Goal: Task Accomplishment & Management: Manage account settings

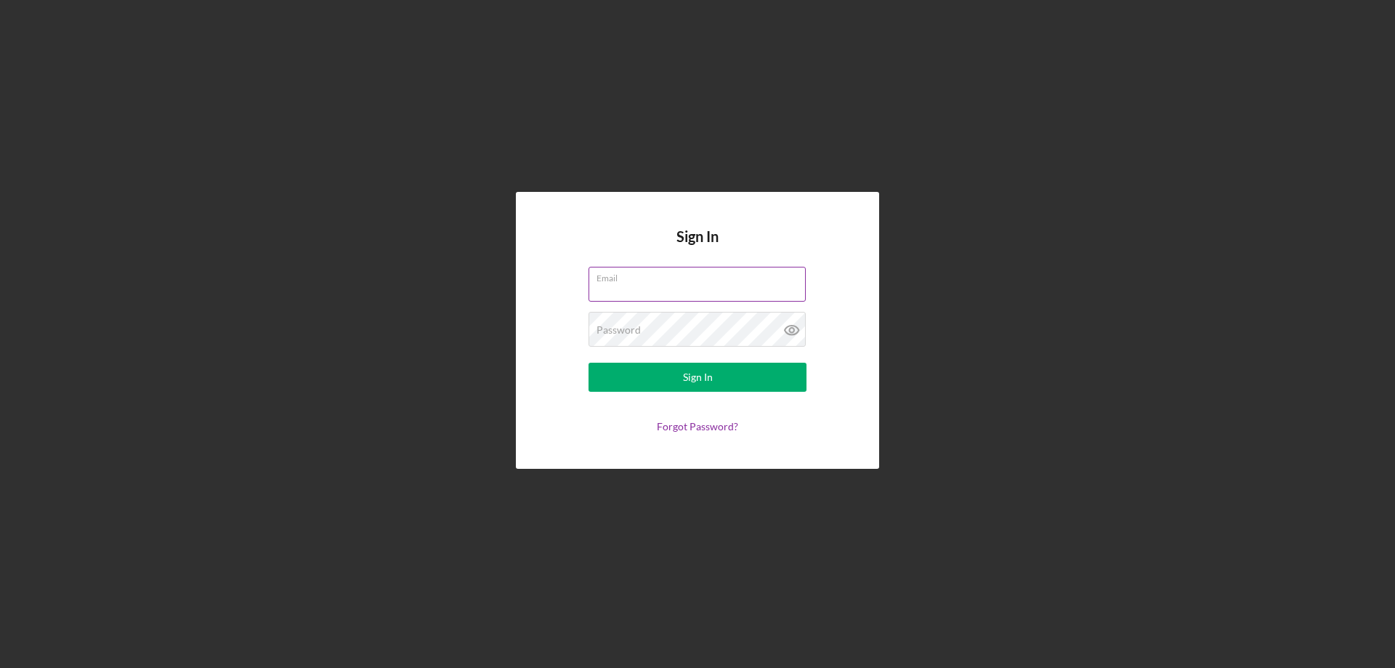
click at [661, 287] on input "Email" at bounding box center [697, 284] width 217 height 35
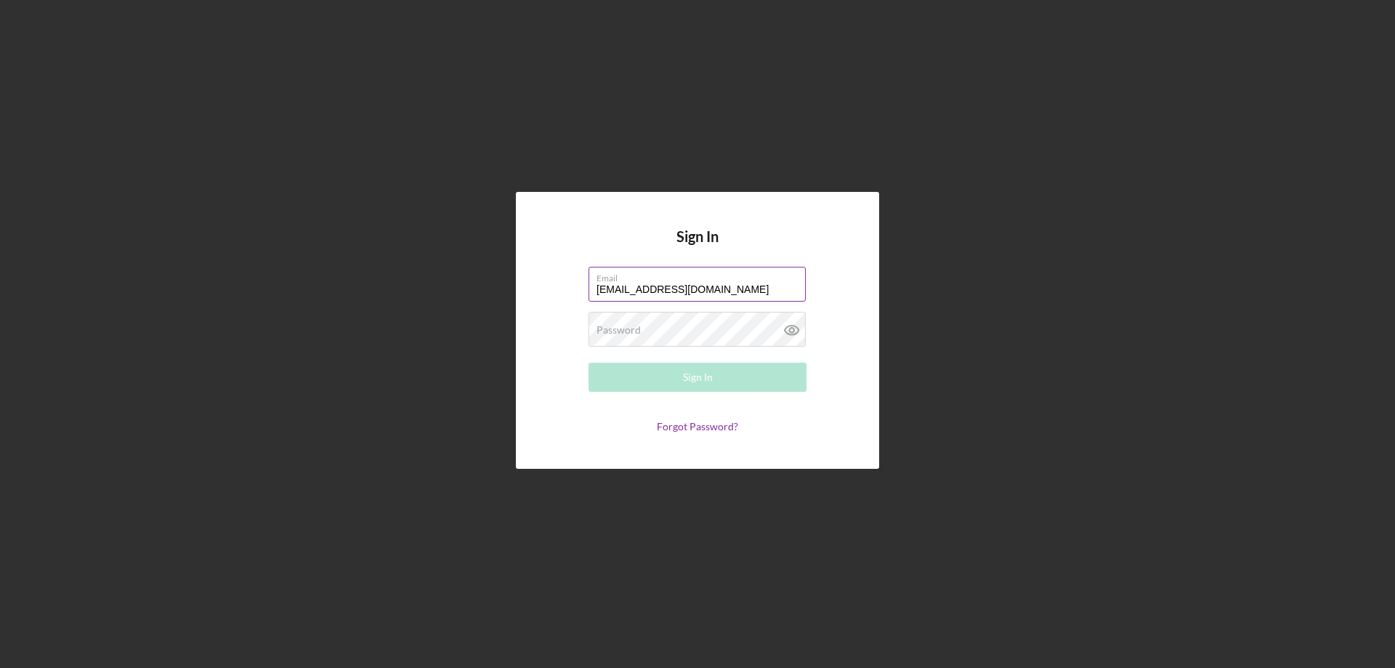
type input "[EMAIL_ADDRESS][DOMAIN_NAME]"
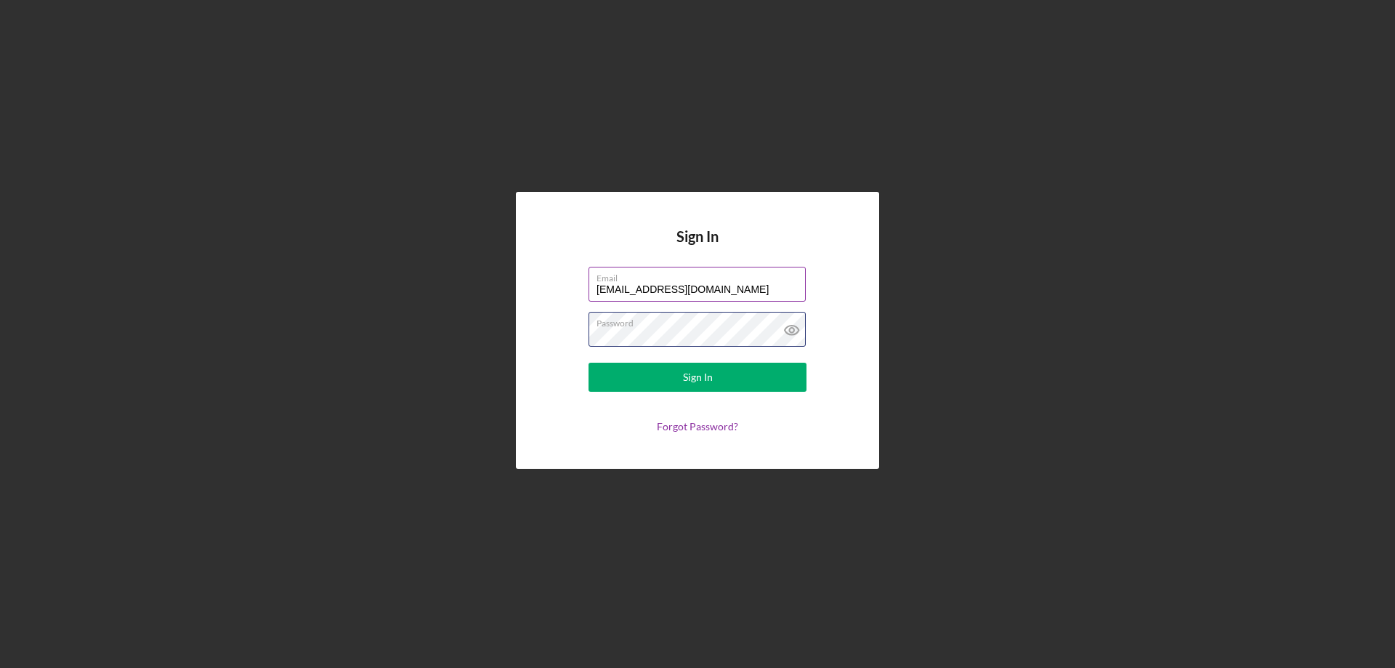
click at [589, 363] on button "Sign In" at bounding box center [698, 377] width 218 height 29
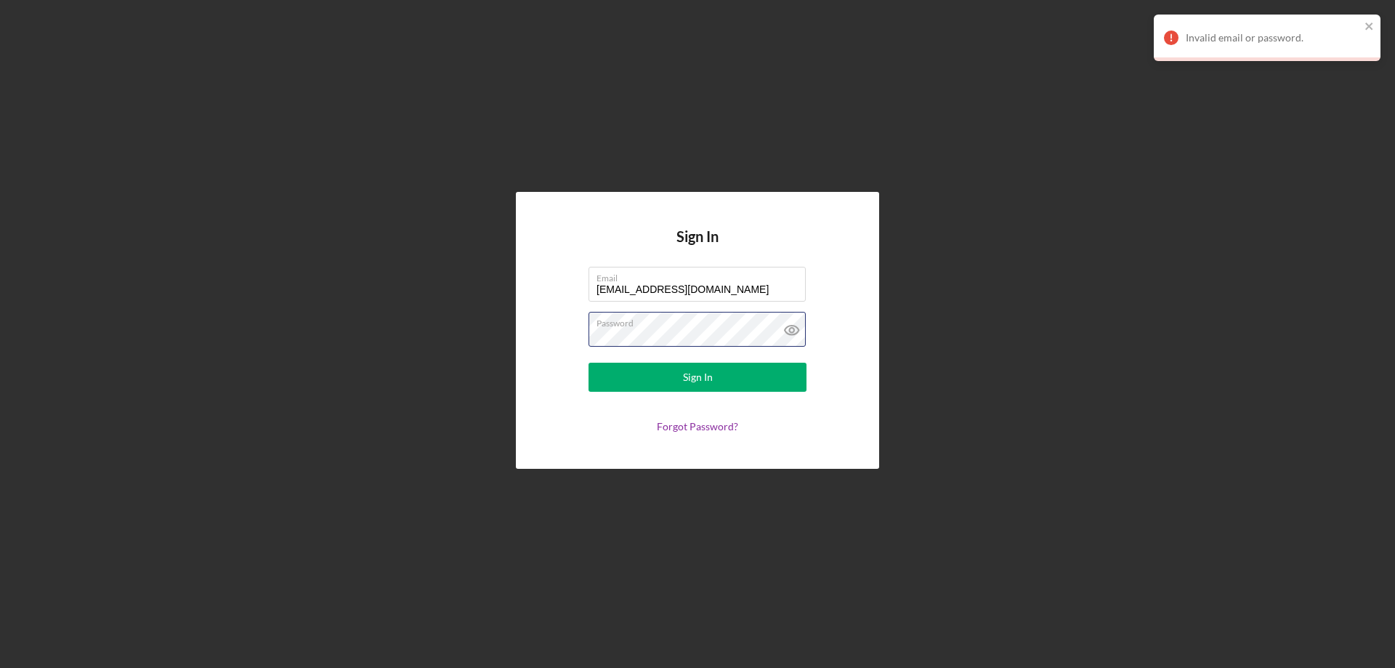
click at [589, 363] on button "Sign In" at bounding box center [698, 377] width 218 height 29
